Goal: Find specific page/section: Find specific page/section

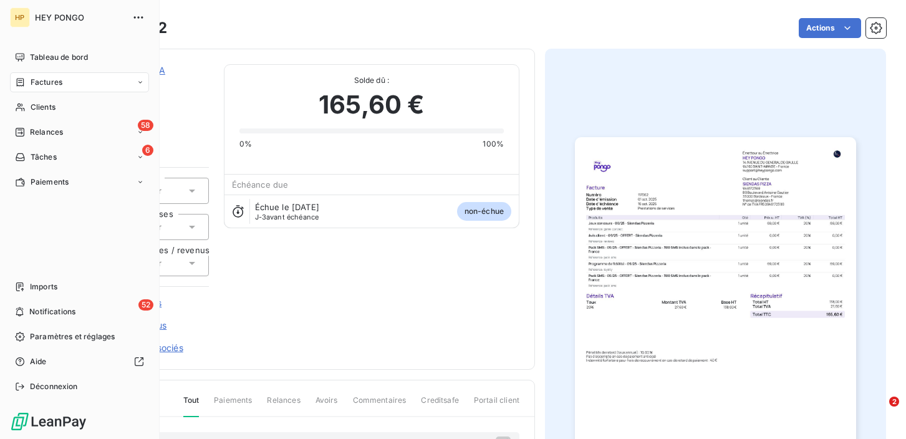
click at [44, 84] on span "Factures" at bounding box center [47, 82] width 32 height 11
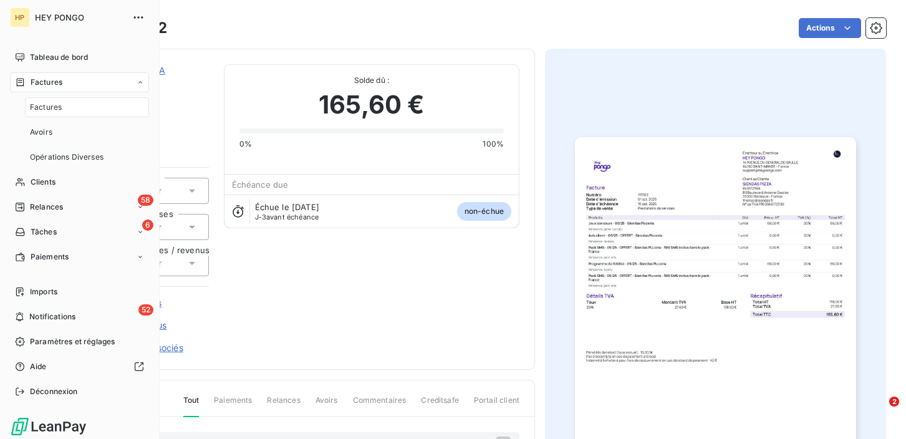
click at [45, 110] on span "Factures" at bounding box center [46, 107] width 32 height 11
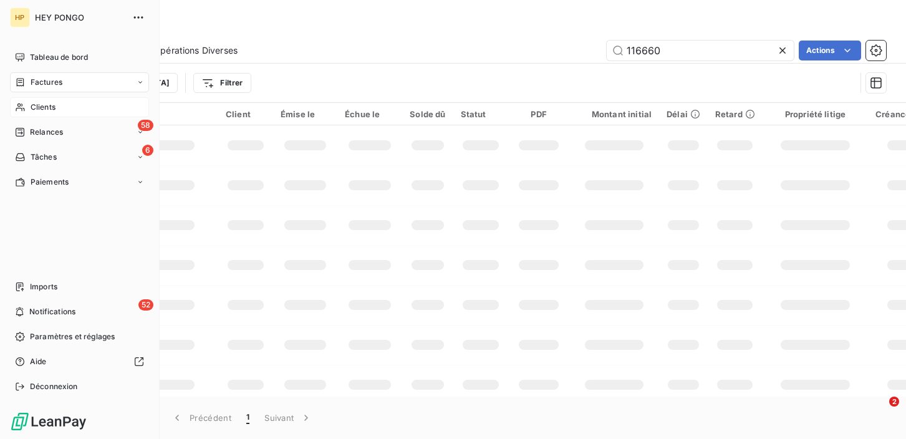
click at [20, 105] on icon at bounding box center [20, 108] width 9 height 8
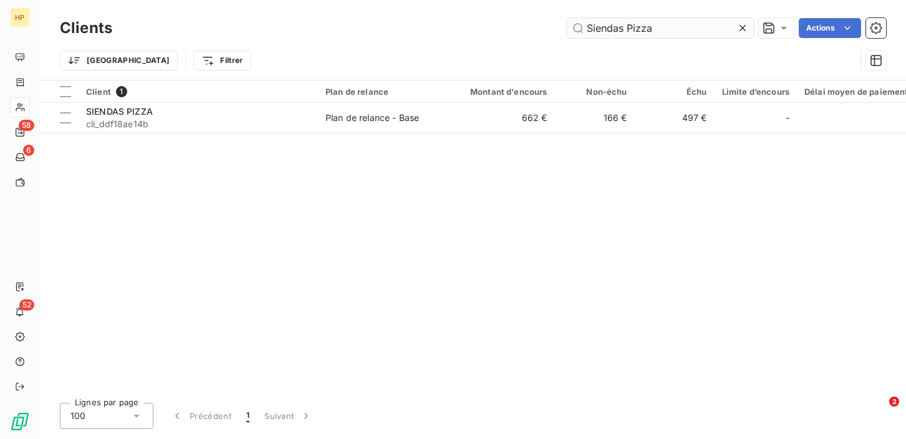
drag, startPoint x: 656, startPoint y: 30, endPoint x: 586, endPoint y: 28, distance: 69.9
click at [586, 28] on input "Siendas Pizza" at bounding box center [660, 28] width 187 height 20
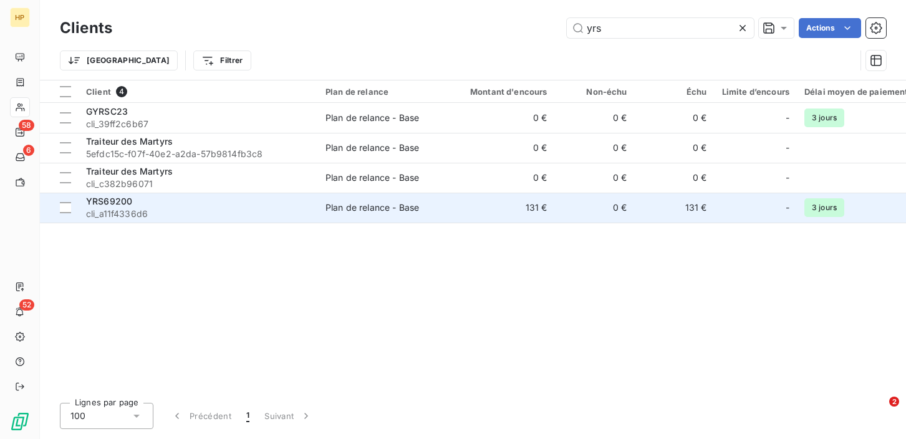
type input "yrs"
click at [128, 212] on span "cli_a11f4336d6" at bounding box center [198, 214] width 225 height 12
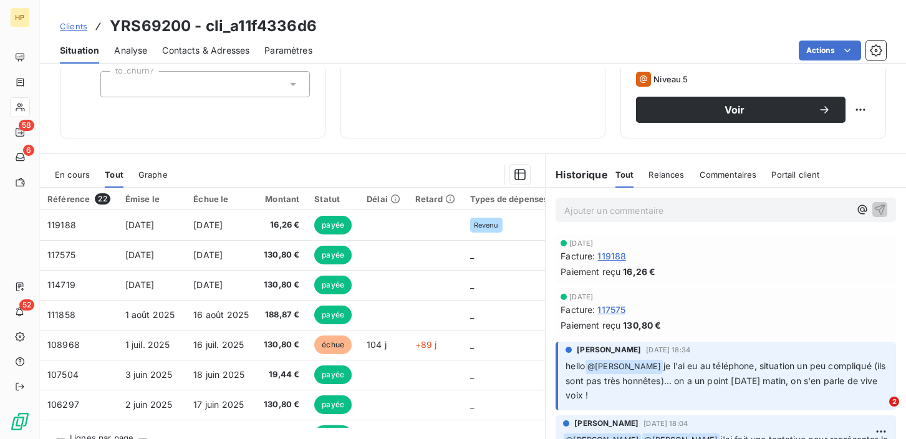
scroll to position [194, 0]
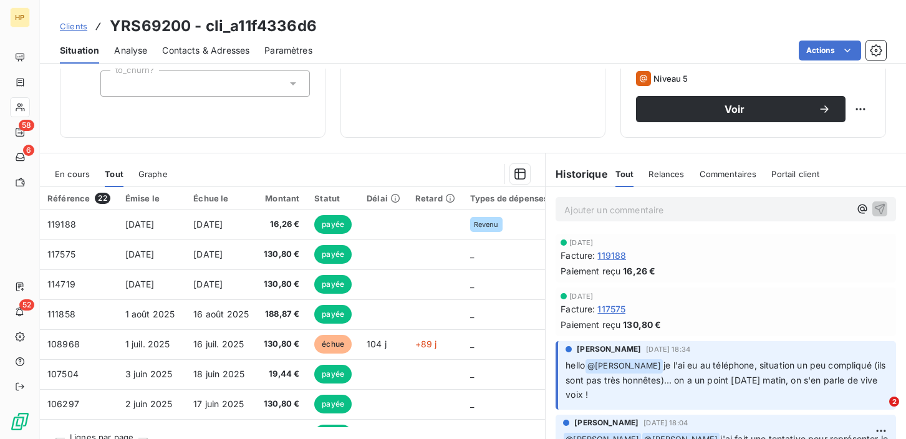
click at [597, 209] on p "Ajouter un commentaire ﻿" at bounding box center [708, 210] width 286 height 16
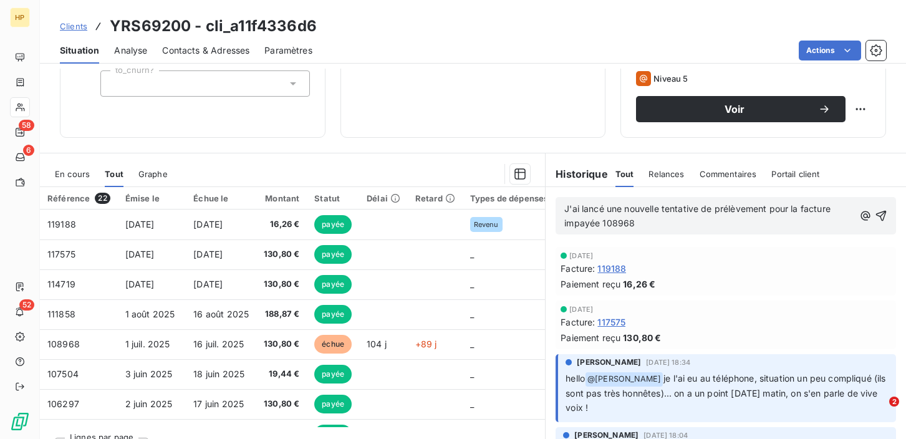
click at [606, 208] on span "J'ai lancé une nouvelle tentative de prélèvement pour la facture impayée 108968" at bounding box center [699, 215] width 269 height 25
click at [674, 221] on p "J'ai lancé ce jour une nouvelle tentative de prélèvement pour la facture impayé…" at bounding box center [710, 216] width 291 height 29
click at [884, 215] on icon "button" at bounding box center [881, 216] width 12 height 12
